Goal: Task Accomplishment & Management: Manage account settings

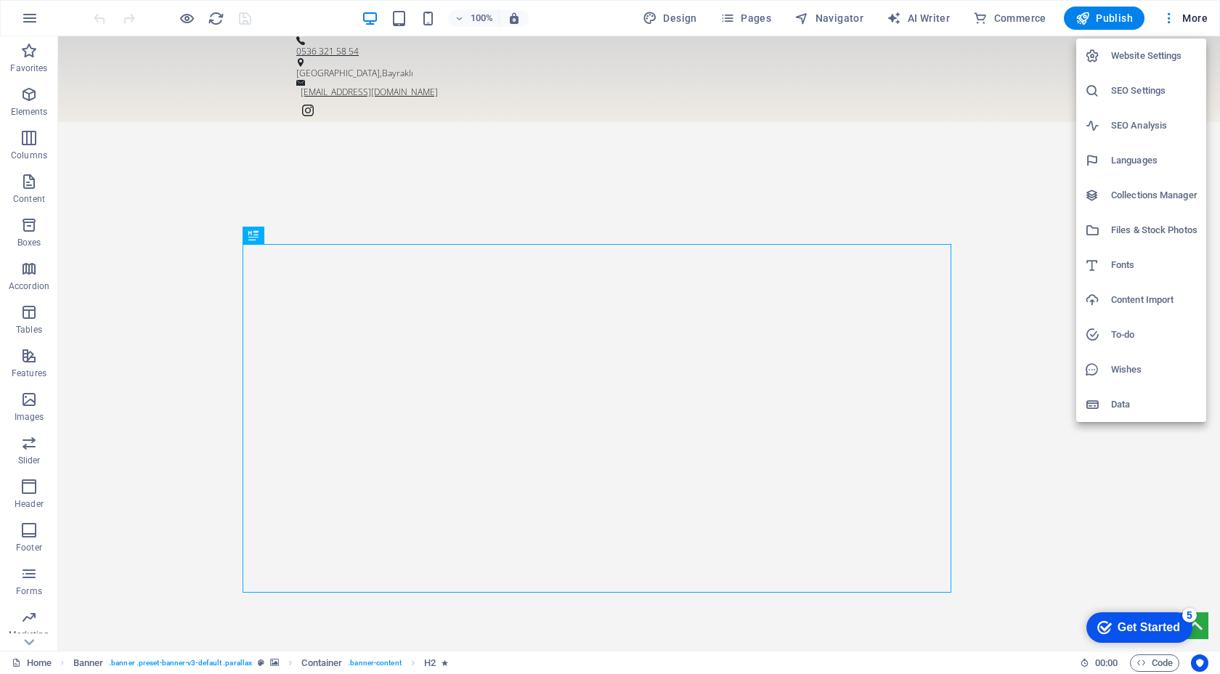
click at [1141, 99] on h6 "SEO Settings" at bounding box center [1154, 90] width 86 height 17
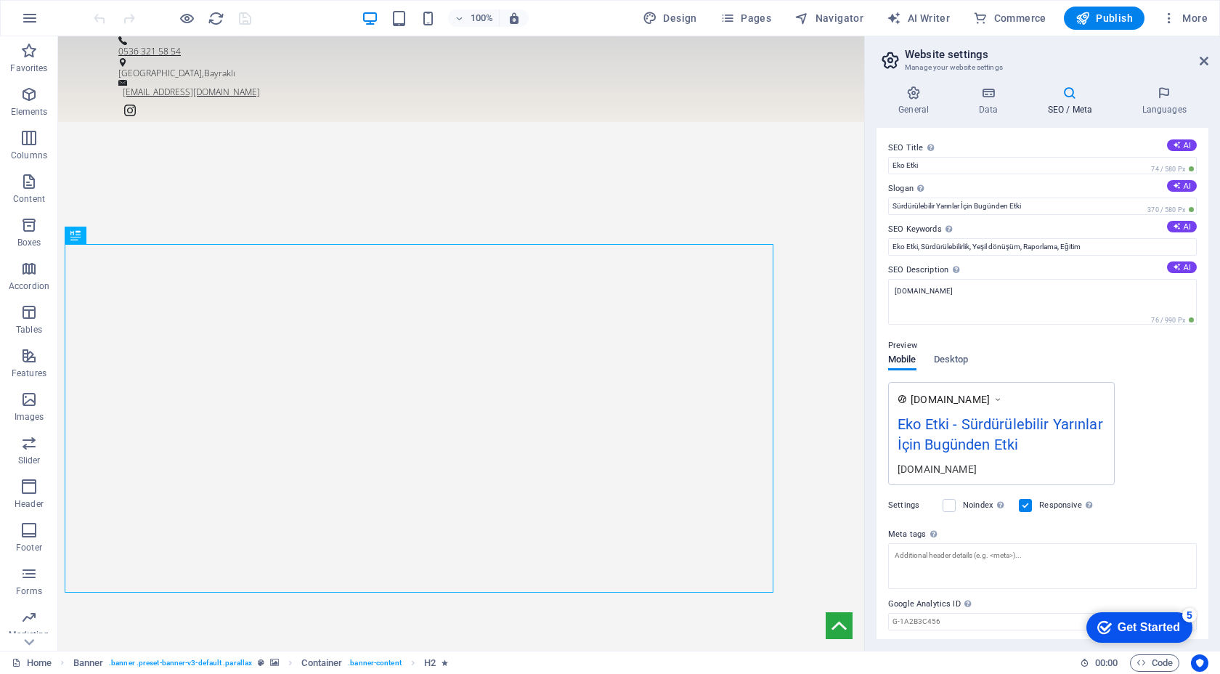
scroll to position [43, 0]
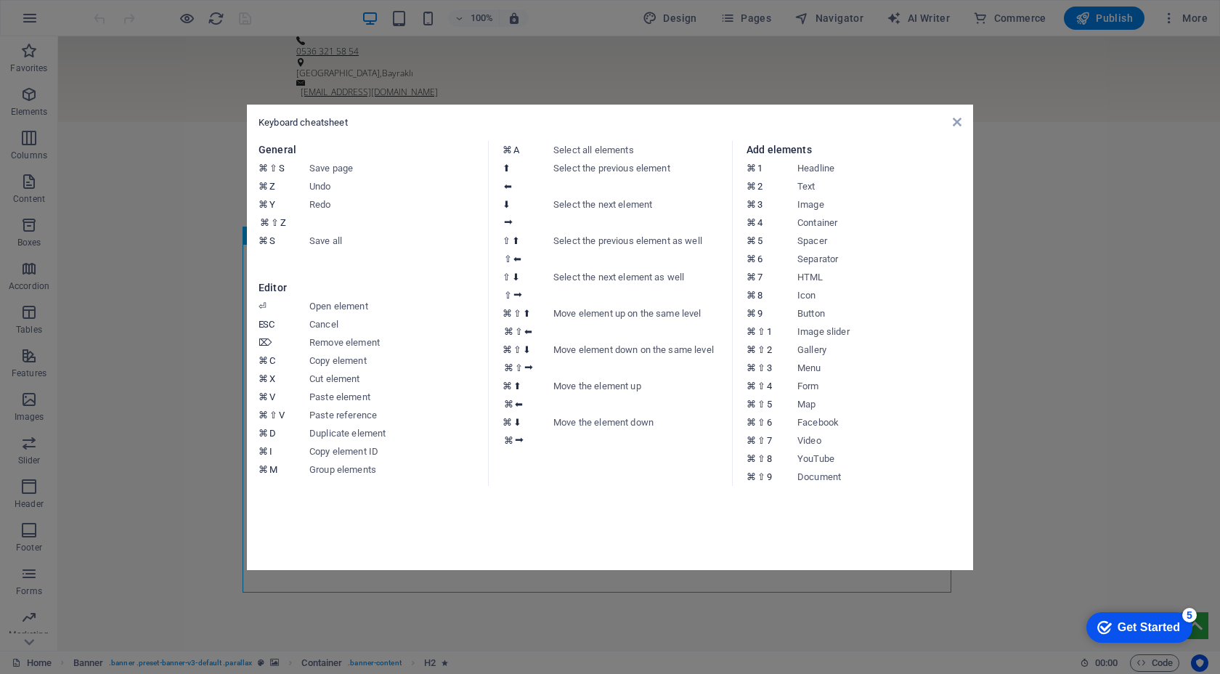
click at [0, 0] on aside "Keyboard cheatsheet General ⌘ ⇧ S Save page ⌘ Z Undo ⌘ Y ⌘ ⇧ Z Redo ⌘ S Save al…" at bounding box center [0, 0] width 0 height 0
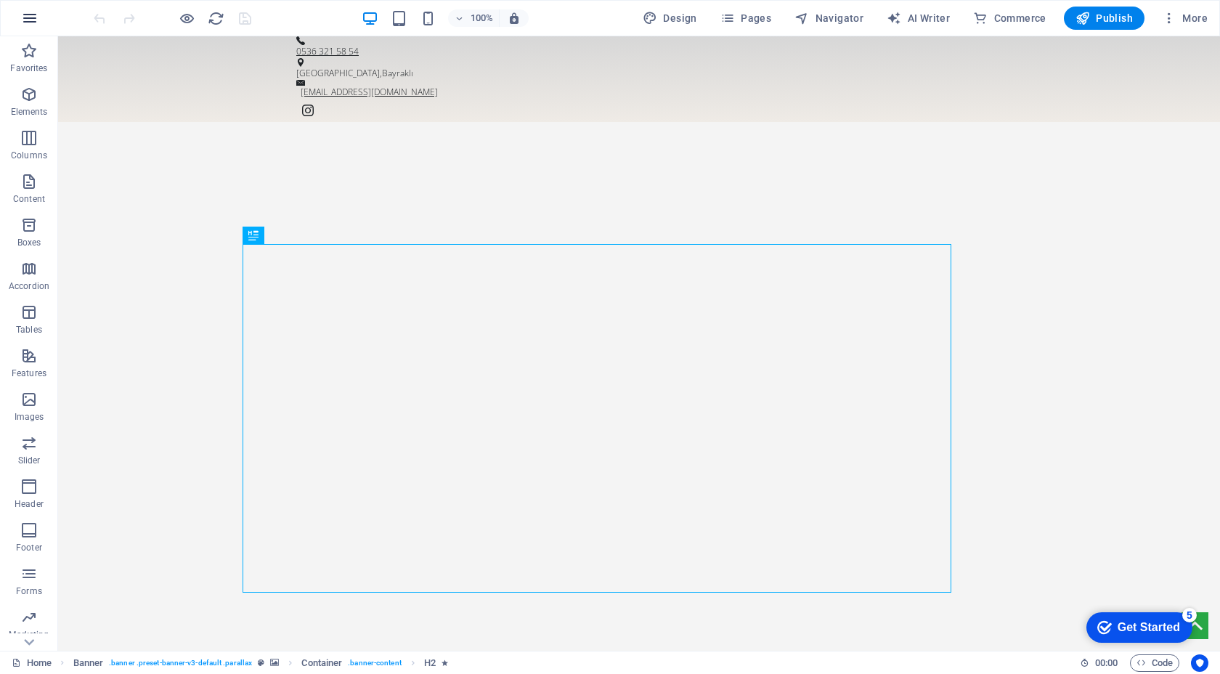
click at [16, 17] on button "button" at bounding box center [29, 18] width 35 height 35
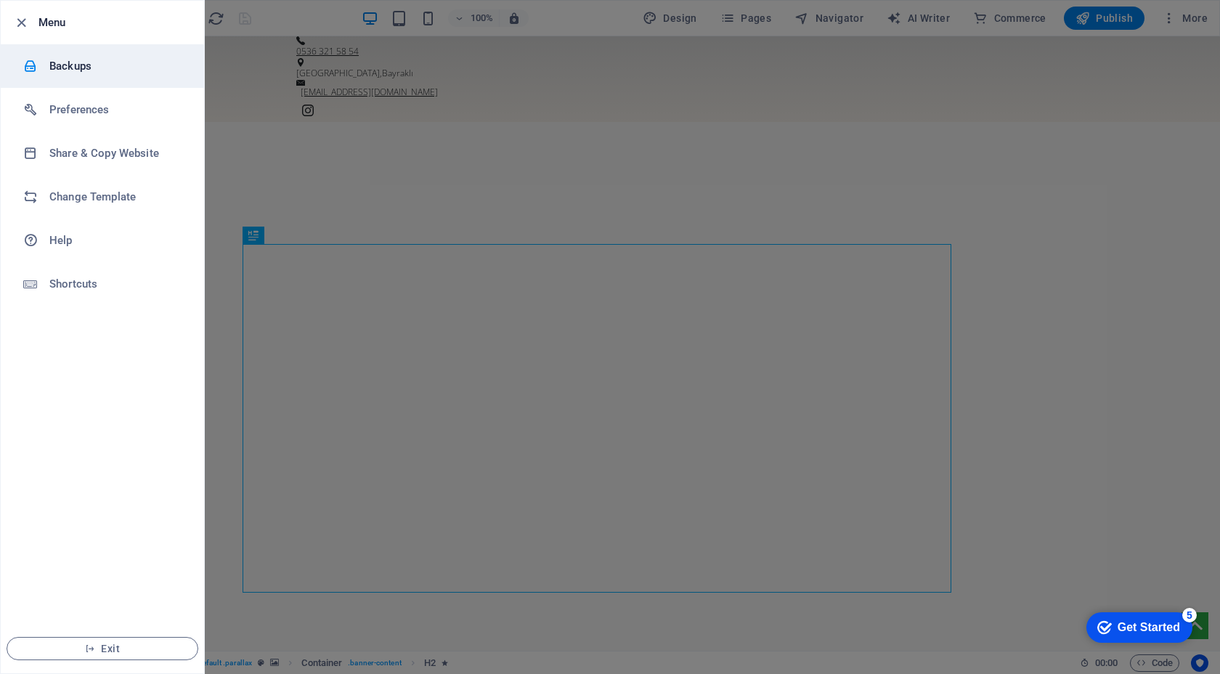
click at [62, 65] on h6 "Backups" at bounding box center [116, 65] width 134 height 17
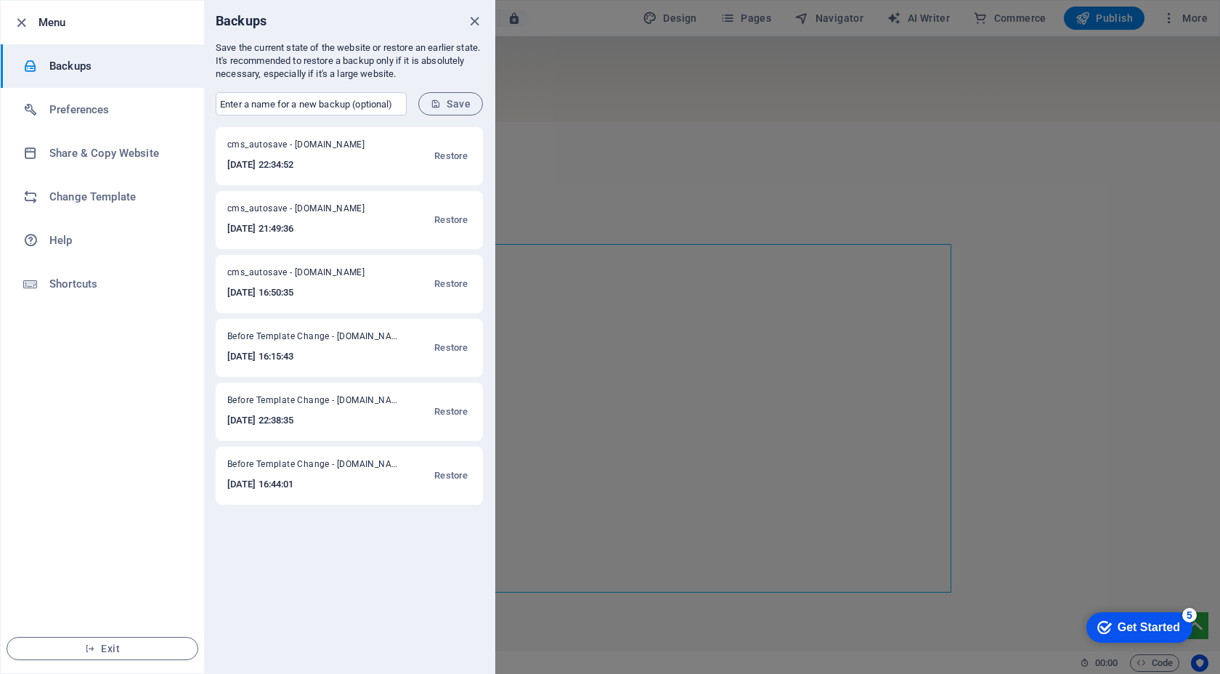
click at [300, 463] on span "Before Template Change - ekoetki.com" at bounding box center [314, 466] width 174 height 17
click at [118, 107] on h6 "Preferences" at bounding box center [116, 109] width 134 height 17
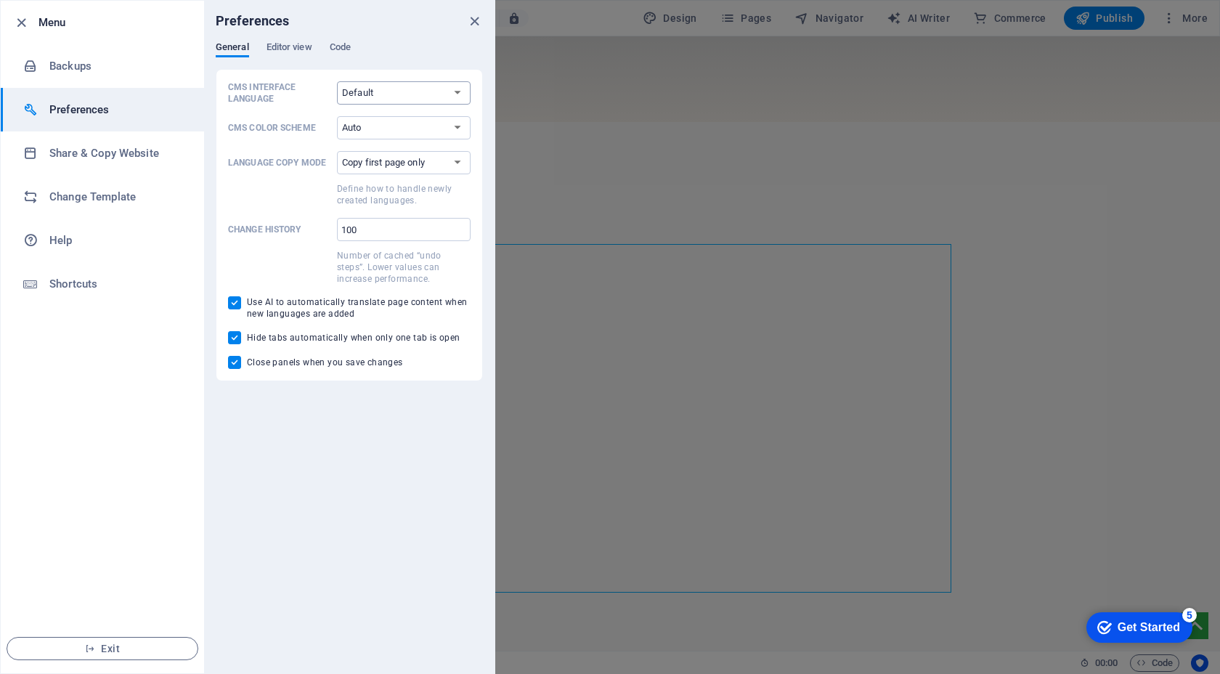
click at [373, 95] on select "Default Deutsch English Español Français Magyar Italiano Nederlands Polski Port…" at bounding box center [404, 92] width 134 height 23
select select "tr"
click at [337, 81] on select "Default Deutsch English Español Français Magyar Italiano Nederlands Polski Port…" at bounding box center [404, 92] width 134 height 23
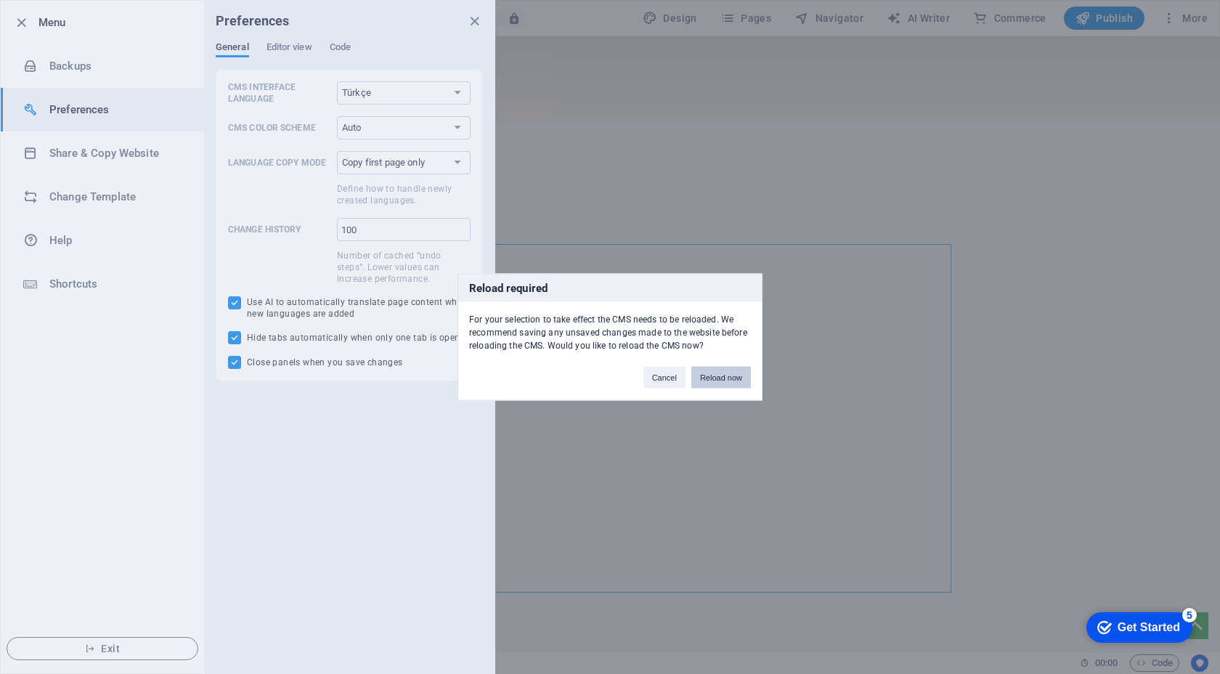
click at [697, 378] on button "Reload now" at bounding box center [721, 378] width 60 height 22
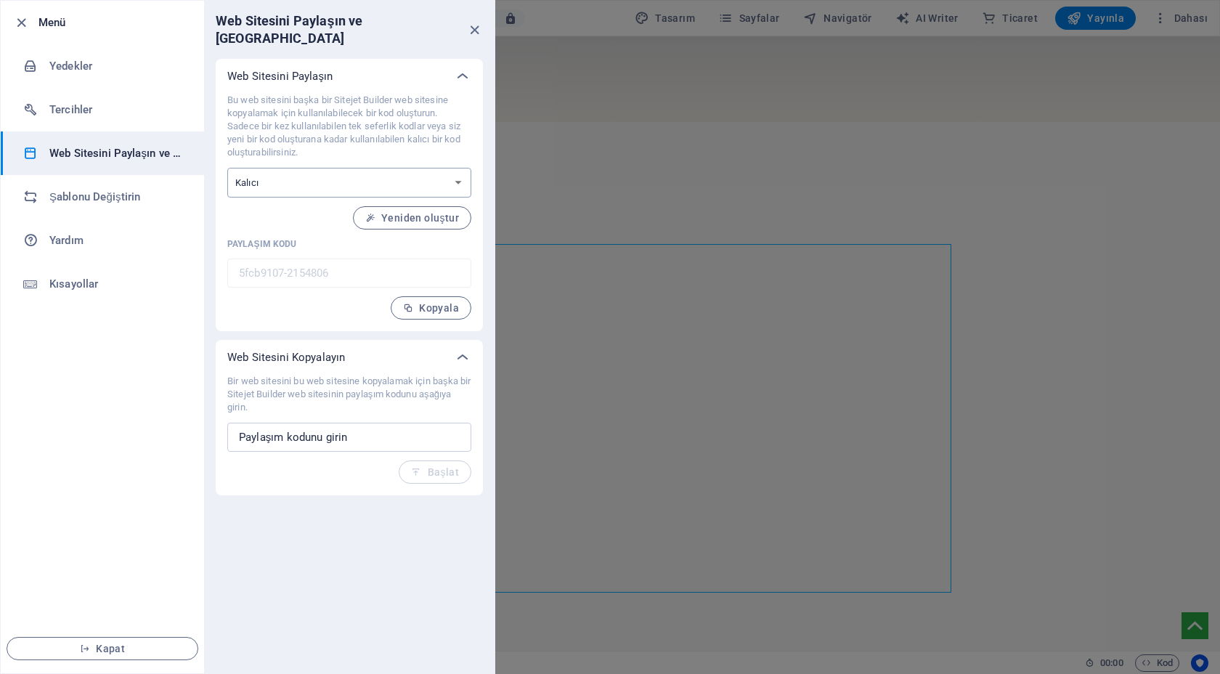
click at [279, 168] on select "Tek seferlik Kalıcı" at bounding box center [349, 183] width 244 height 30
select select "tr"
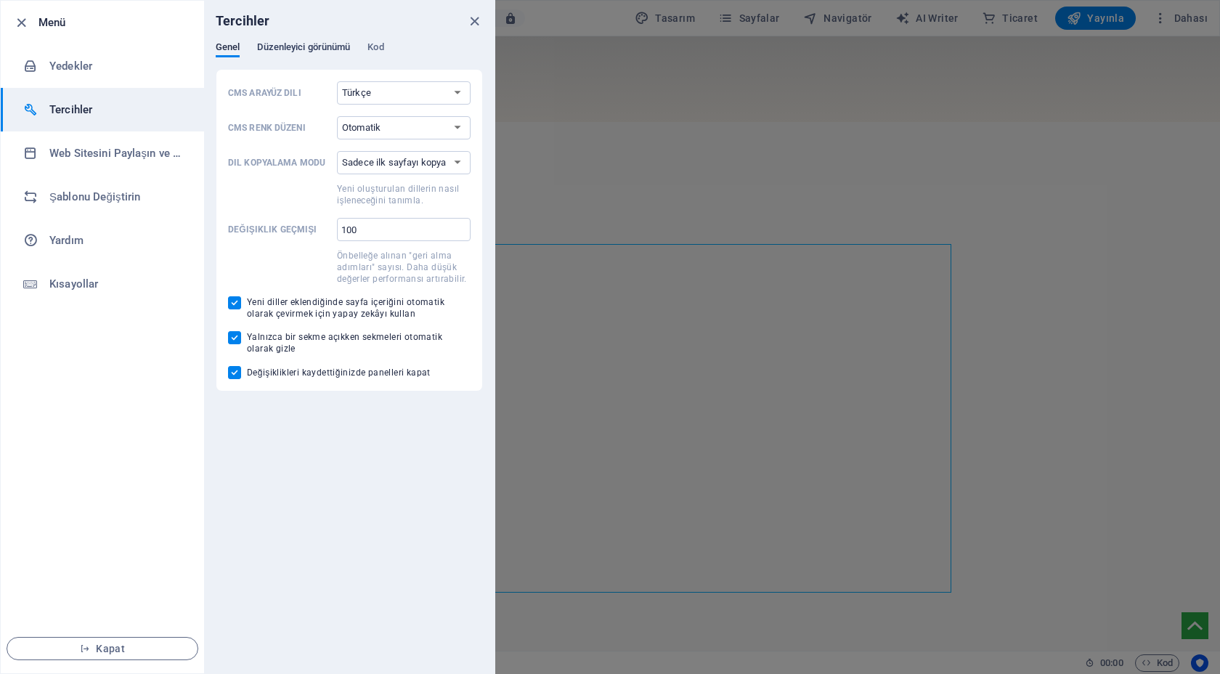
click at [330, 52] on span "Düzenleyici görünümü" at bounding box center [303, 48] width 93 height 20
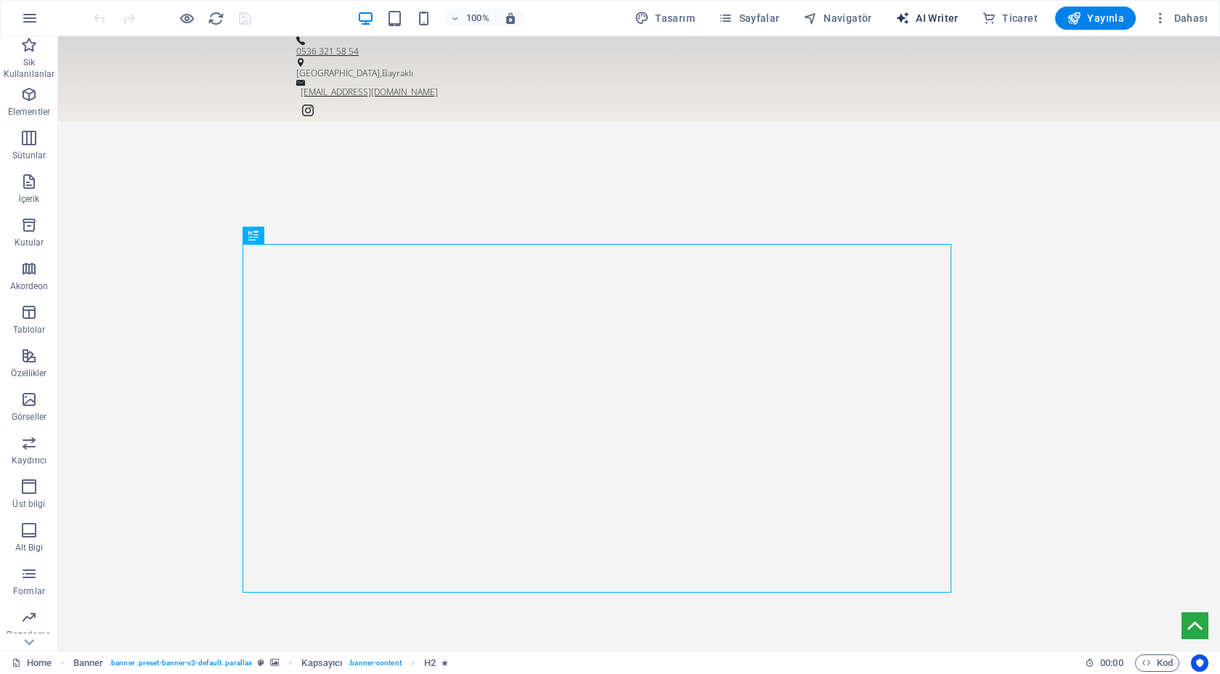
select select "English"
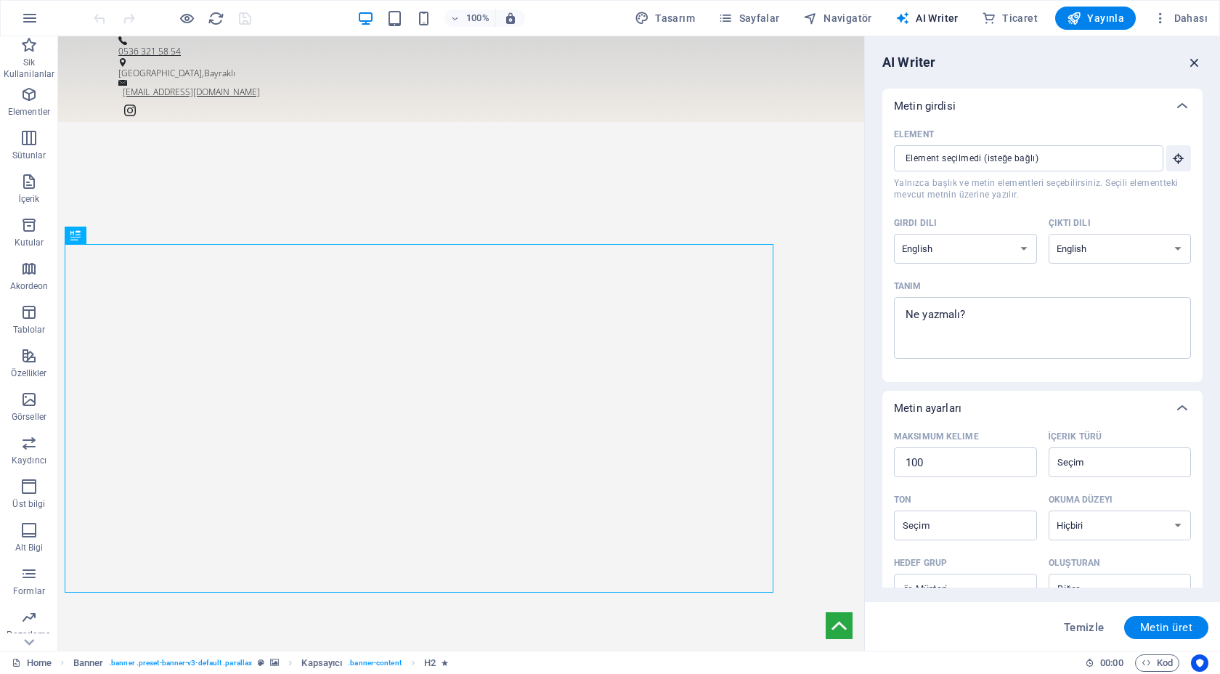
click at [1192, 65] on icon "button" at bounding box center [1195, 62] width 16 height 16
